Goal: Information Seeking & Learning: Find specific fact

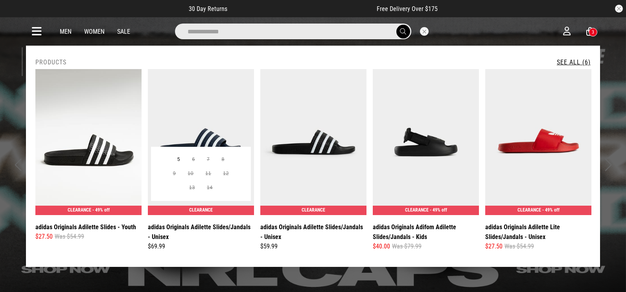
type input "**********"
click at [204, 134] on img at bounding box center [201, 142] width 106 height 146
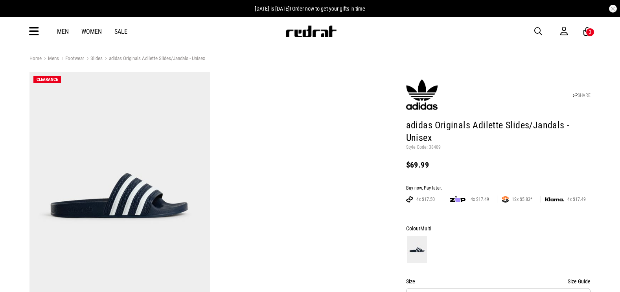
click at [428, 146] on p "Style Code: 38409" at bounding box center [498, 148] width 185 height 6
click at [429, 146] on p "Style Code: 38409" at bounding box center [498, 148] width 185 height 6
click at [500, 172] on header "SHARE adidas Originals Adilette Slides/Jandals - Unisex Style Code: 38409 $69.99" at bounding box center [498, 125] width 185 height 102
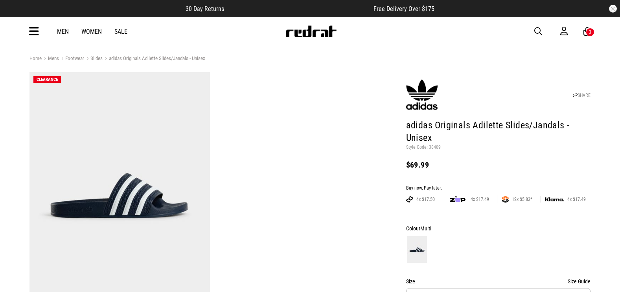
click at [434, 147] on p "Style Code: 38409" at bounding box center [498, 148] width 185 height 6
copy p "38409"
